Goal: Task Accomplishment & Management: Manage account settings

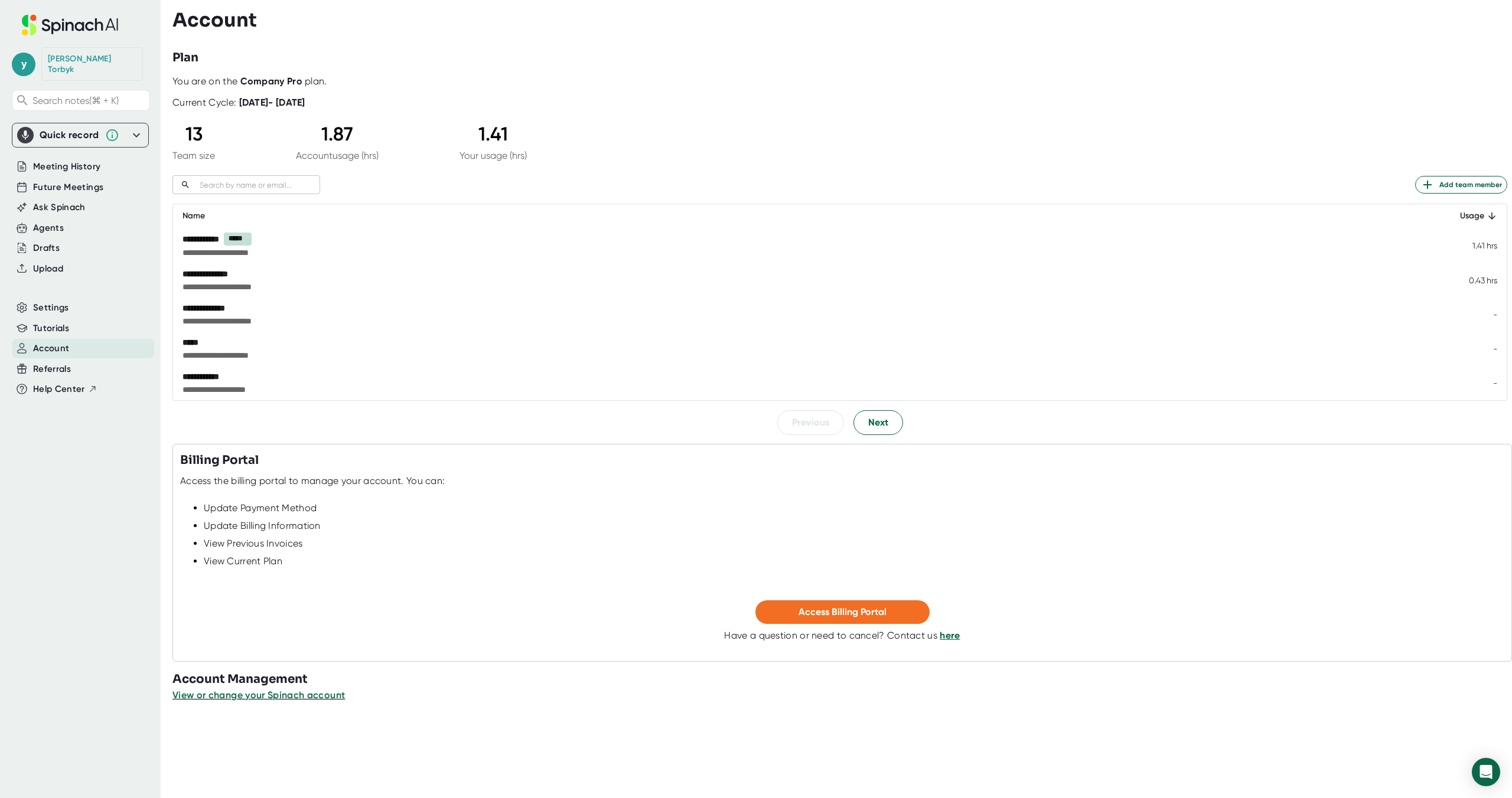
click at [946, 637] on link "here" at bounding box center [949, 635] width 20 height 11
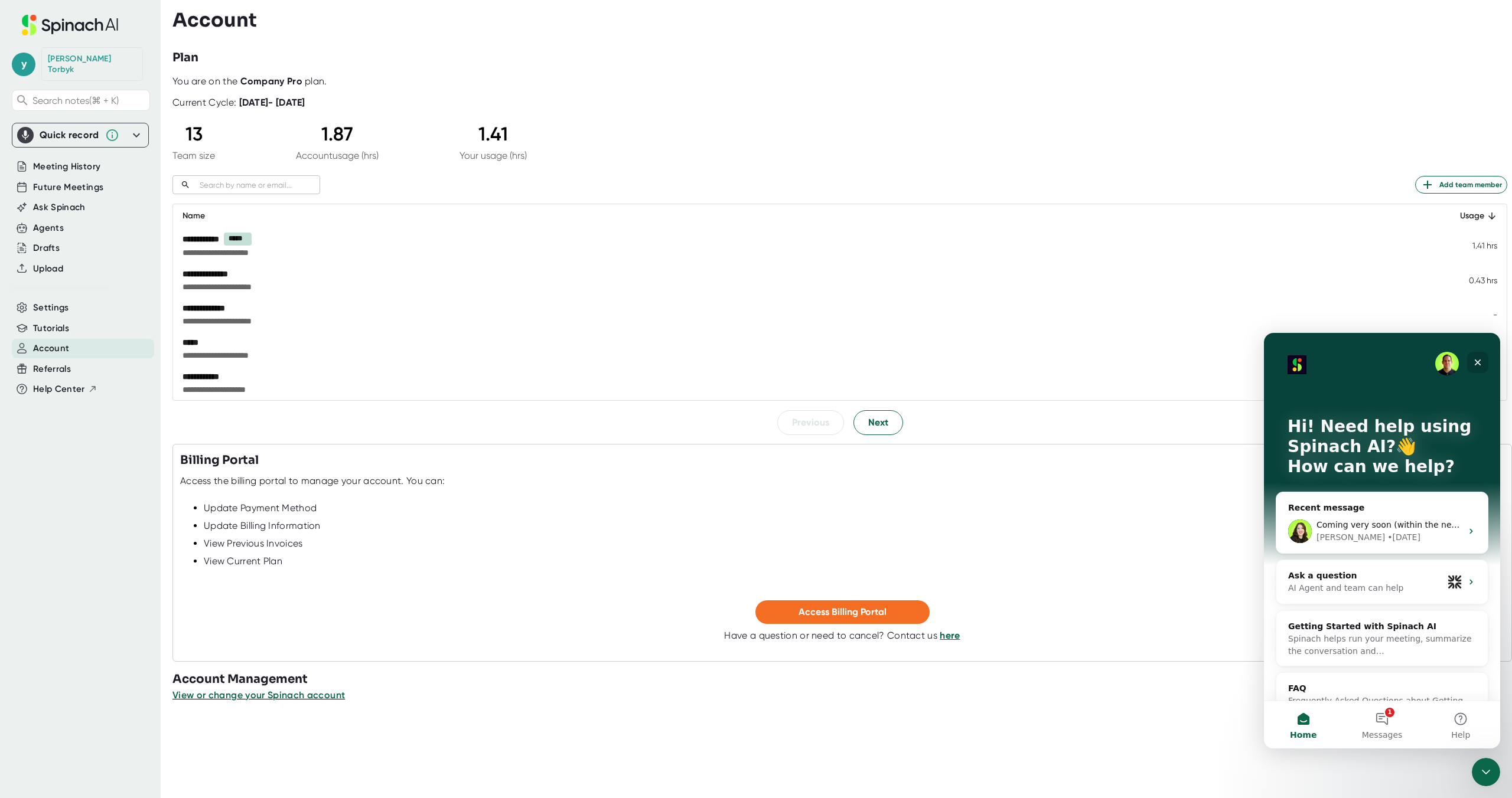
click at [1475, 365] on icon "Close" at bounding box center [1478, 362] width 7 height 7
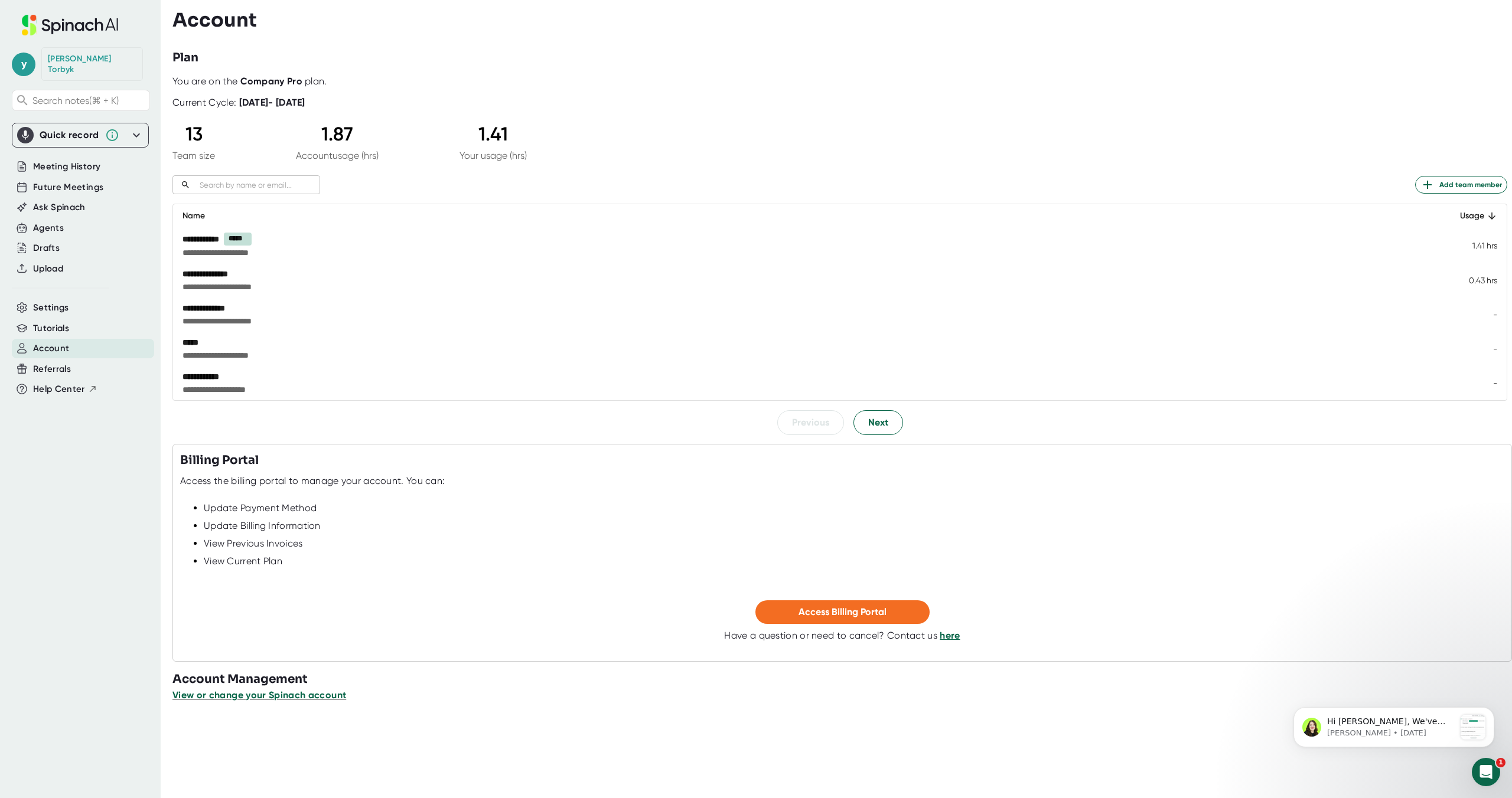
click at [280, 694] on span "View or change your Spinach account" at bounding box center [259, 695] width 174 height 11
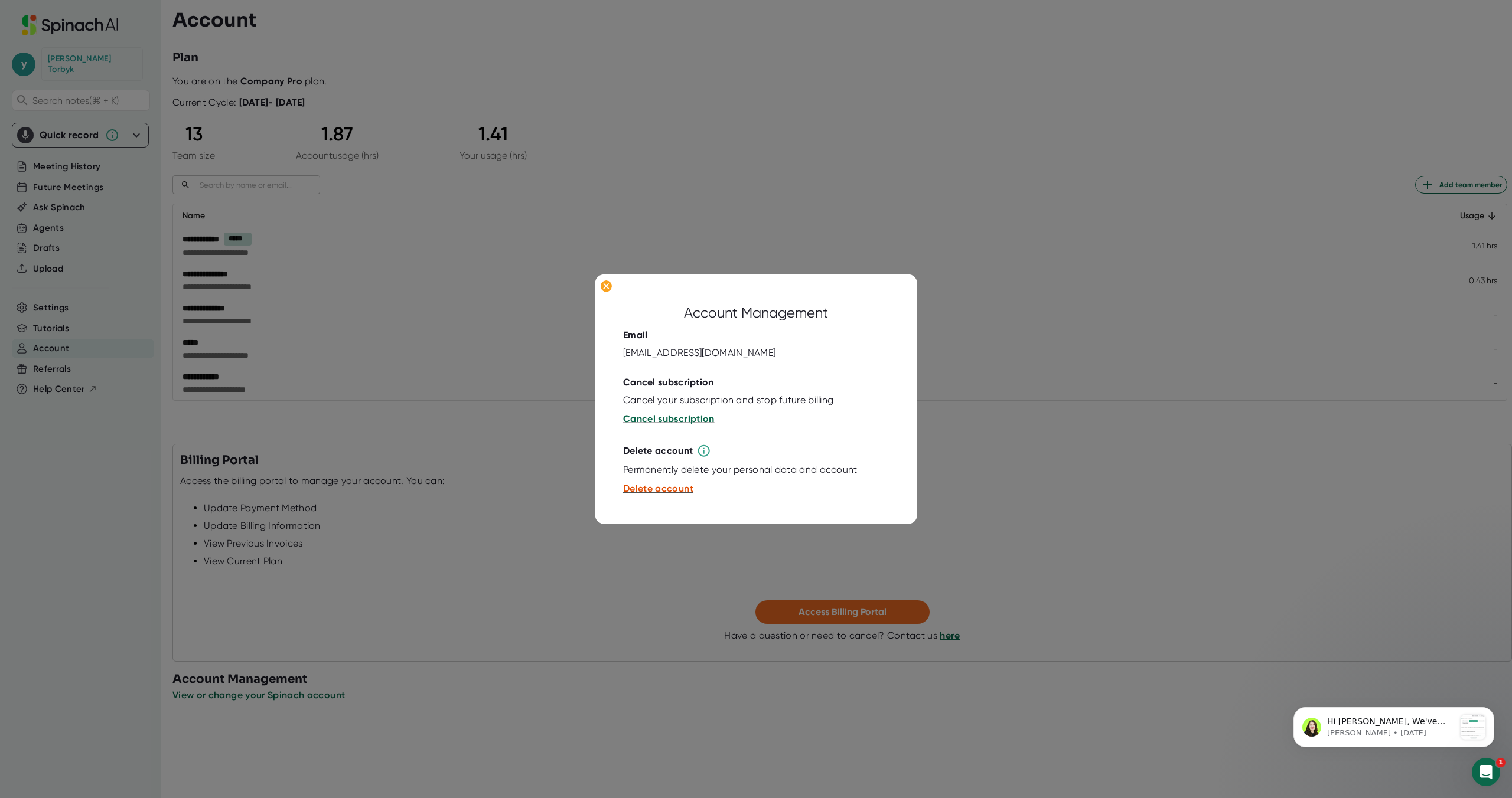
click at [652, 423] on span "Cancel subscription" at bounding box center [669, 418] width 91 height 11
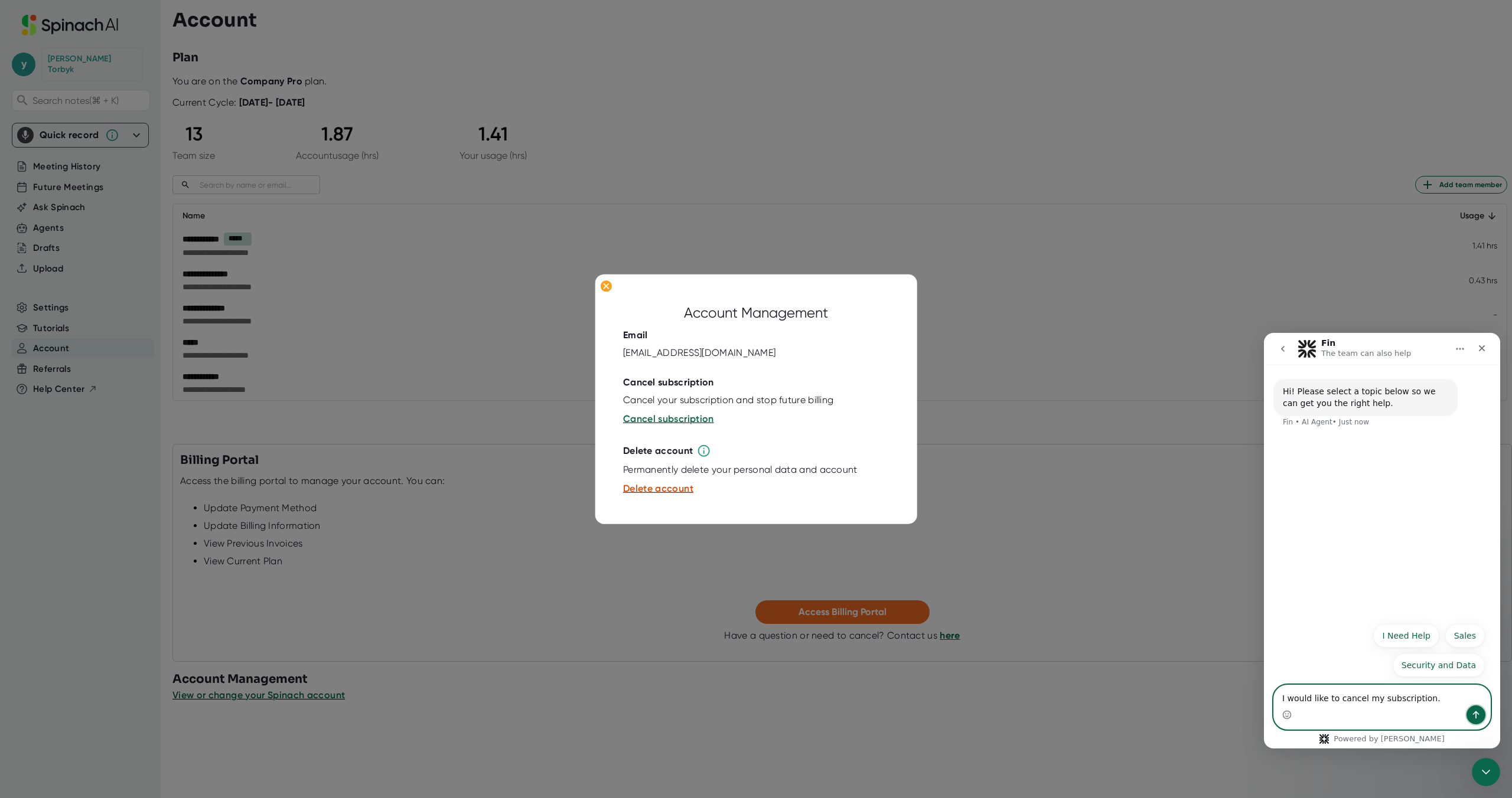
click at [1475, 710] on button "Send a message…" at bounding box center [1476, 715] width 19 height 19
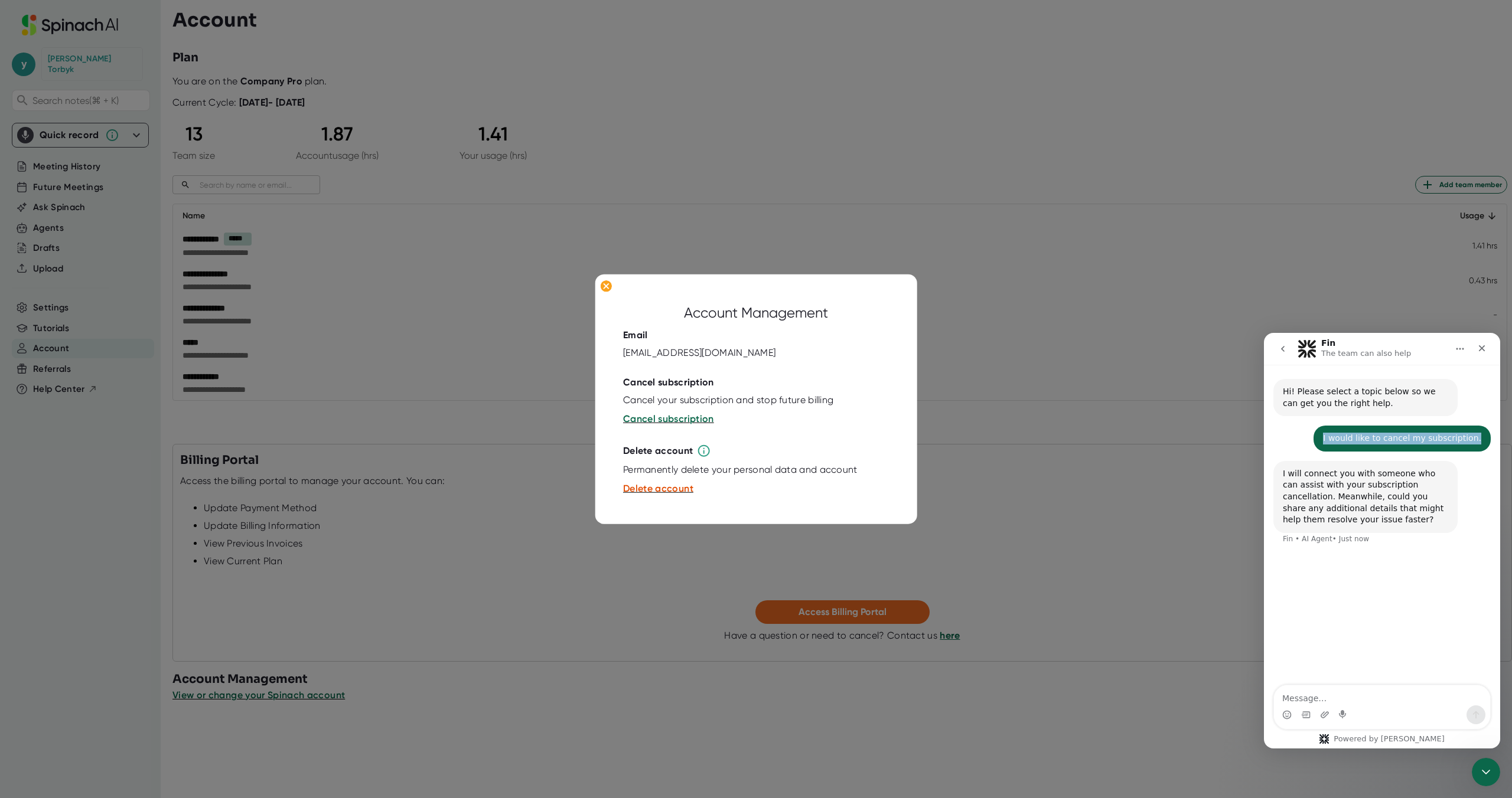
drag, startPoint x: 1360, startPoint y: 440, endPoint x: 1481, endPoint y: 438, distance: 121.0
click at [1481, 438] on div "I would like to cancel my subscription." at bounding box center [1402, 439] width 158 height 12
copy div "I would like to cancel my subscription."
click at [1360, 698] on textarea "Message…" at bounding box center [1382, 695] width 217 height 20
paste textarea "I would like to cancel my subscription."
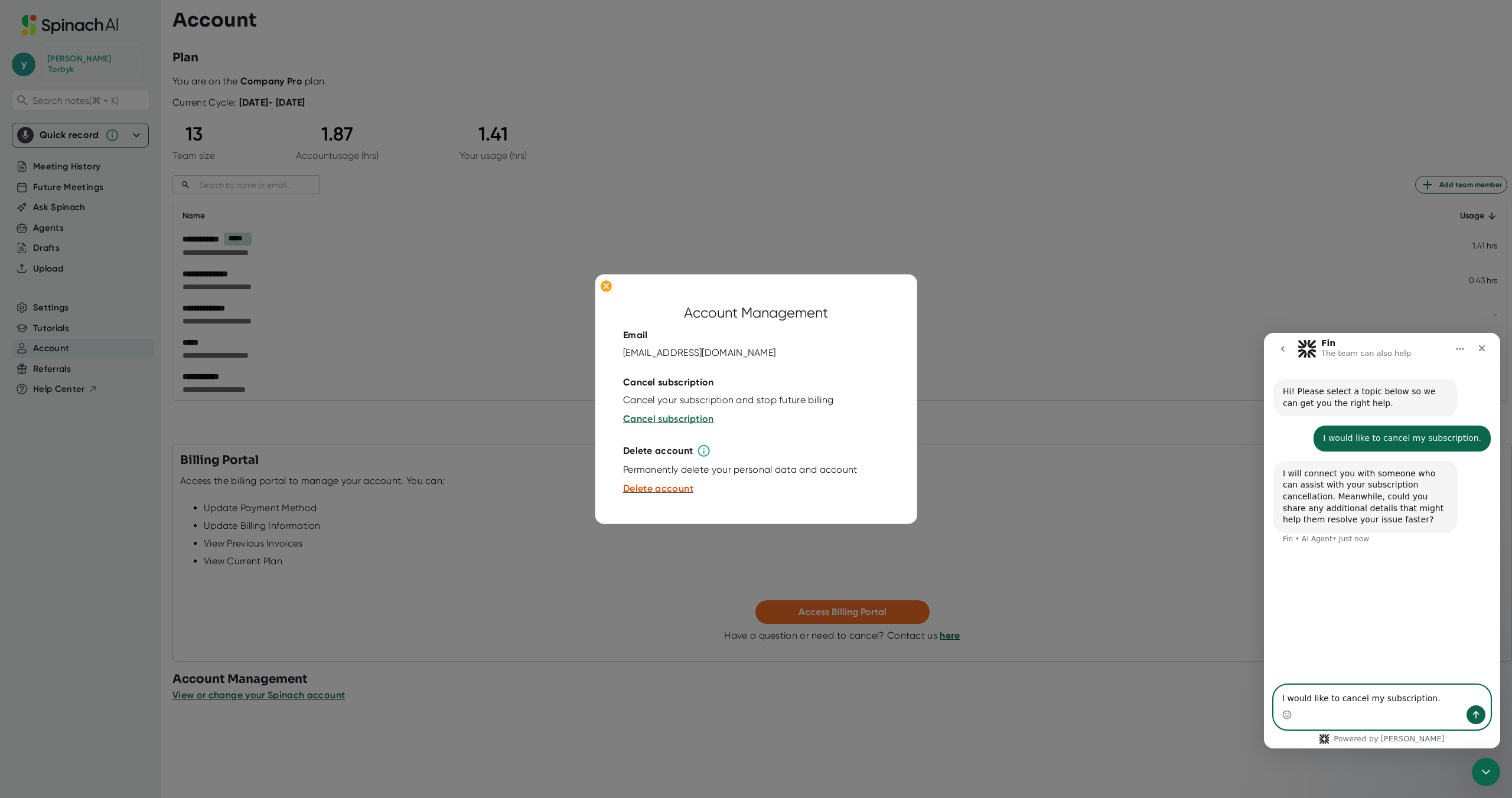
type textarea "I would like to cancel my subscription."
click at [1472, 711] on icon "Send a message…" at bounding box center [1476, 715] width 10 height 10
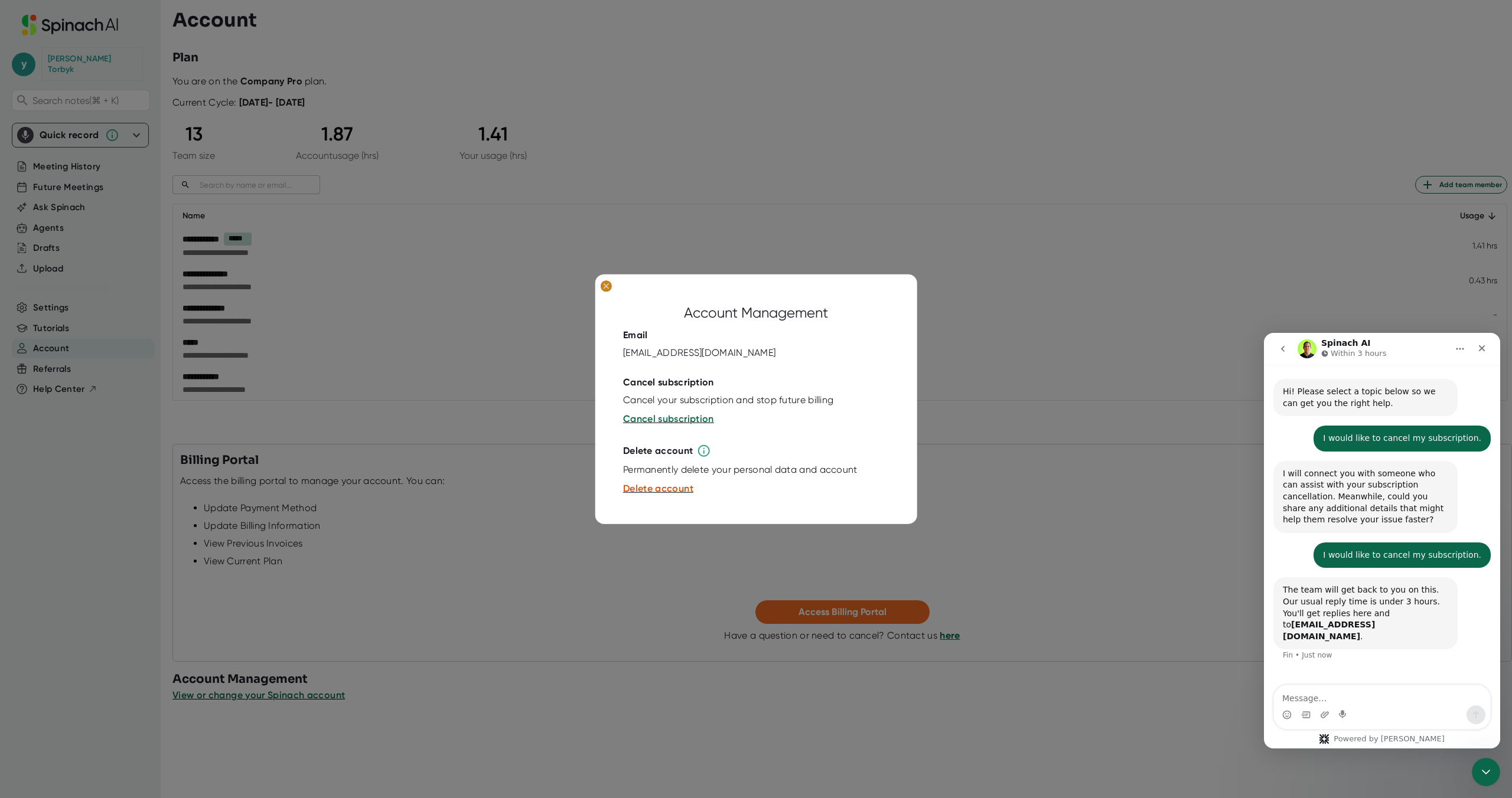
click at [606, 285] on ellipse at bounding box center [606, 286] width 11 height 12
